Goal: Answer question/provide support: Share knowledge or assist other users

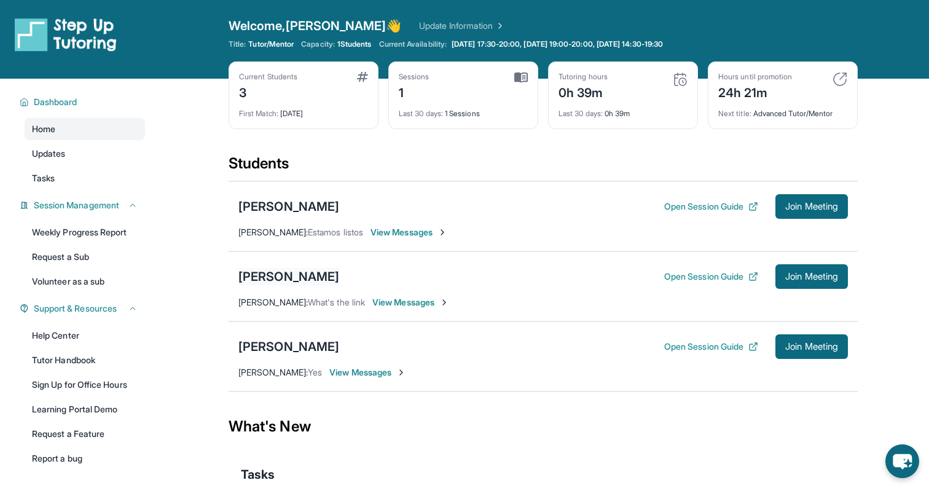
click at [278, 278] on div "[PERSON_NAME]" at bounding box center [288, 276] width 101 height 17
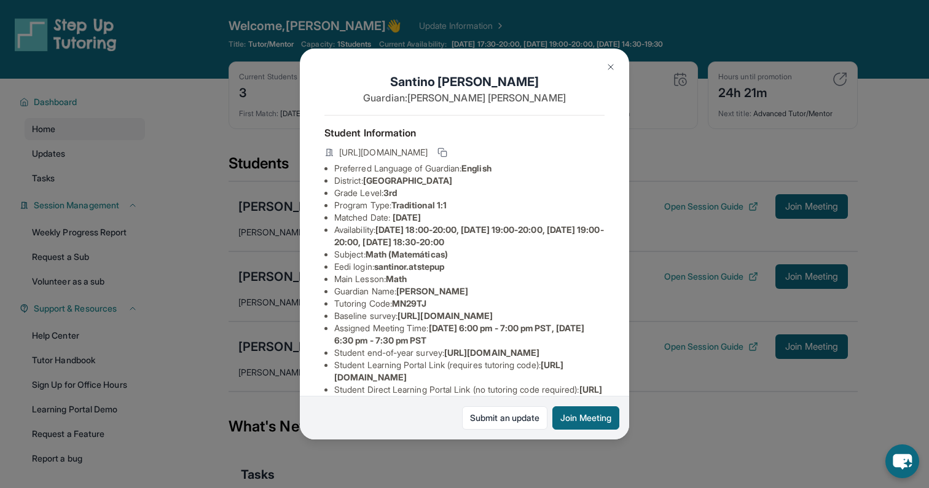
scroll to position [127, 0]
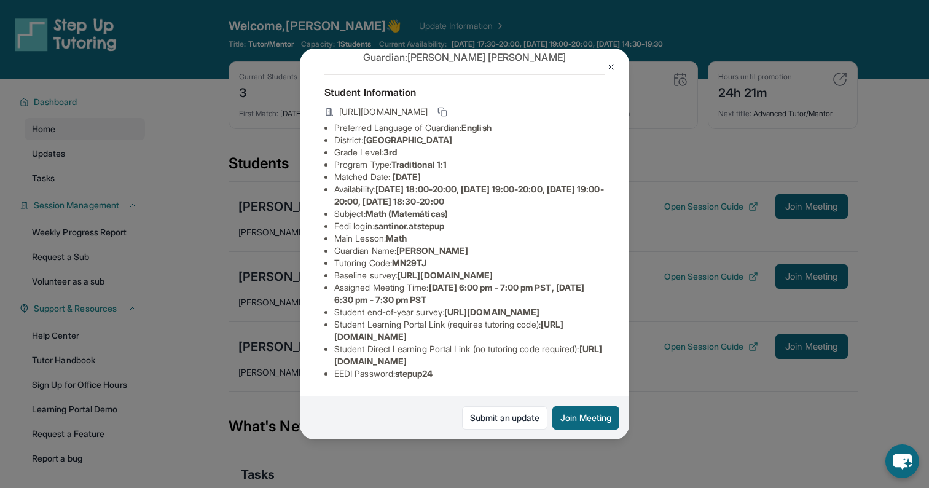
drag, startPoint x: 334, startPoint y: 361, endPoint x: 585, endPoint y: 362, distance: 251.2
click at [585, 362] on span "[URL][DOMAIN_NAME]" at bounding box center [468, 354] width 268 height 23
copy span "[URL][DOMAIN_NAME]"
click at [464, 306] on span "[URL][DOMAIN_NAME]" at bounding box center [491, 311] width 95 height 10
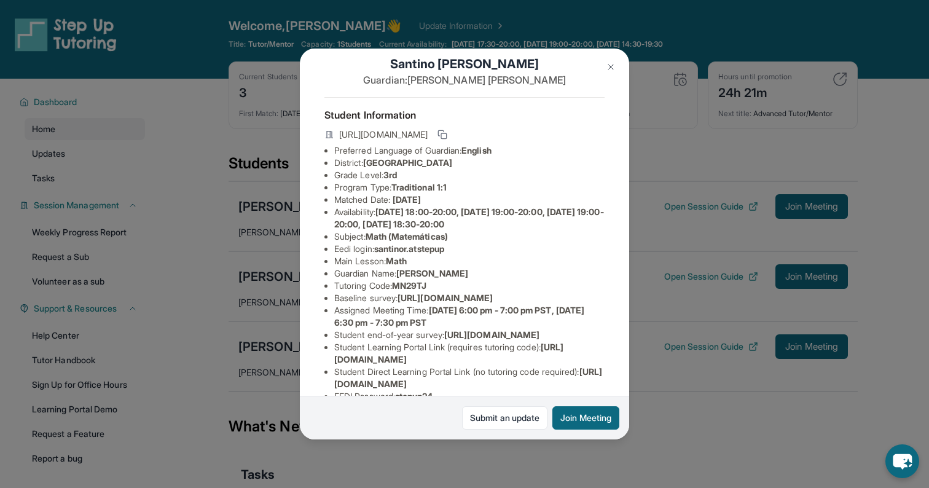
scroll to position [15, 0]
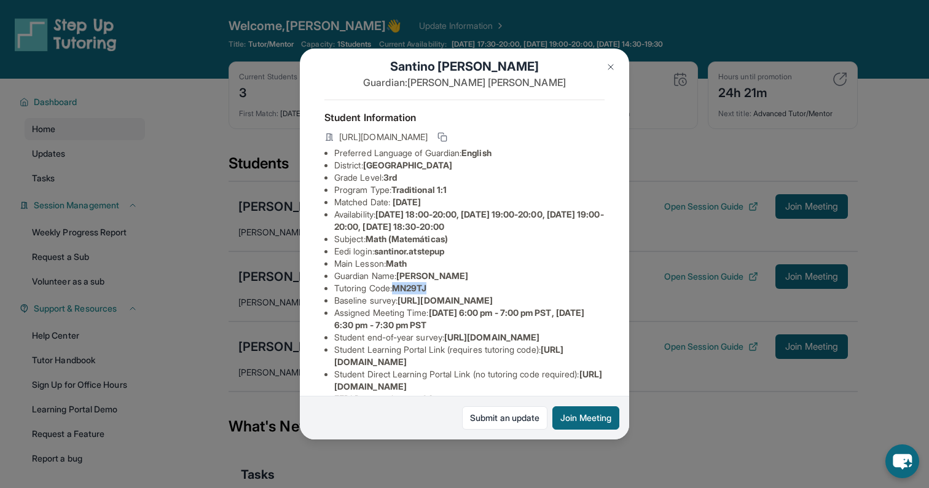
drag, startPoint x: 397, startPoint y: 287, endPoint x: 440, endPoint y: 288, distance: 43.0
click at [440, 288] on li "Tutoring Code : MN29TJ" at bounding box center [469, 288] width 270 height 12
copy span "MN29TJ"
click at [610, 67] on img at bounding box center [611, 67] width 10 height 10
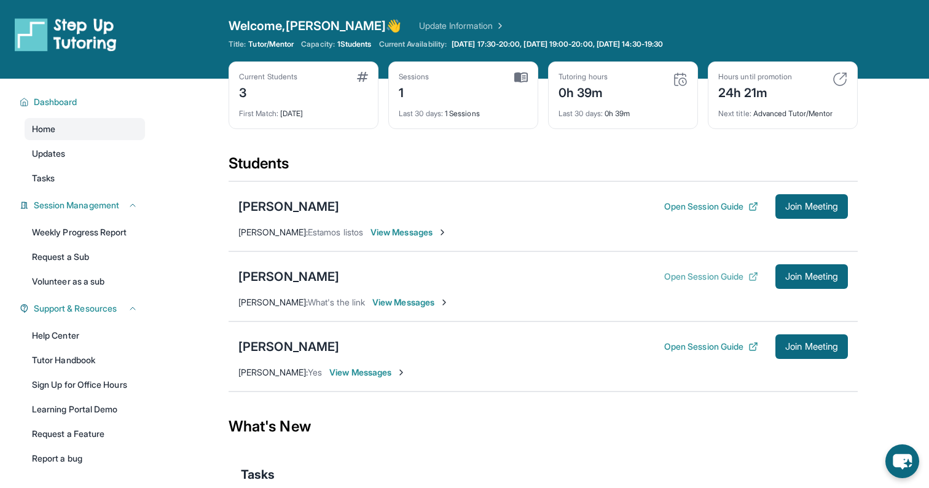
click at [685, 276] on button "Open Session Guide" at bounding box center [711, 276] width 94 height 12
click at [678, 342] on button "Open Session Guide" at bounding box center [711, 346] width 94 height 12
